Goal: Task Accomplishment & Management: Complete application form

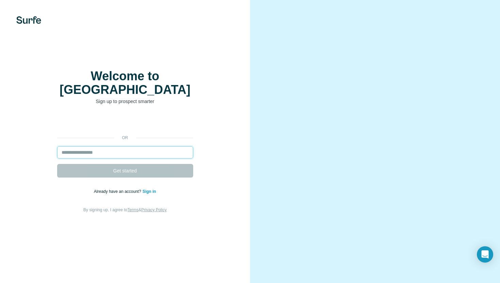
click at [123, 146] on input "email" at bounding box center [125, 152] width 136 height 12
click at [307, 88] on video at bounding box center [375, 141] width 212 height 106
click at [122, 149] on input "email" at bounding box center [125, 152] width 136 height 12
